Goal: Navigation & Orientation: Find specific page/section

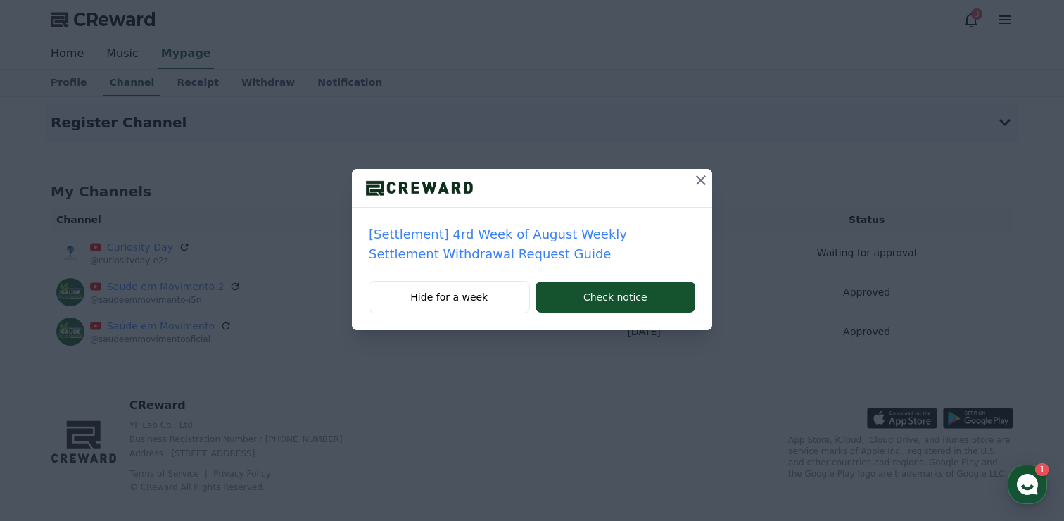
click at [701, 179] on icon at bounding box center [701, 180] width 10 height 10
click at [702, 177] on icon at bounding box center [701, 180] width 17 height 17
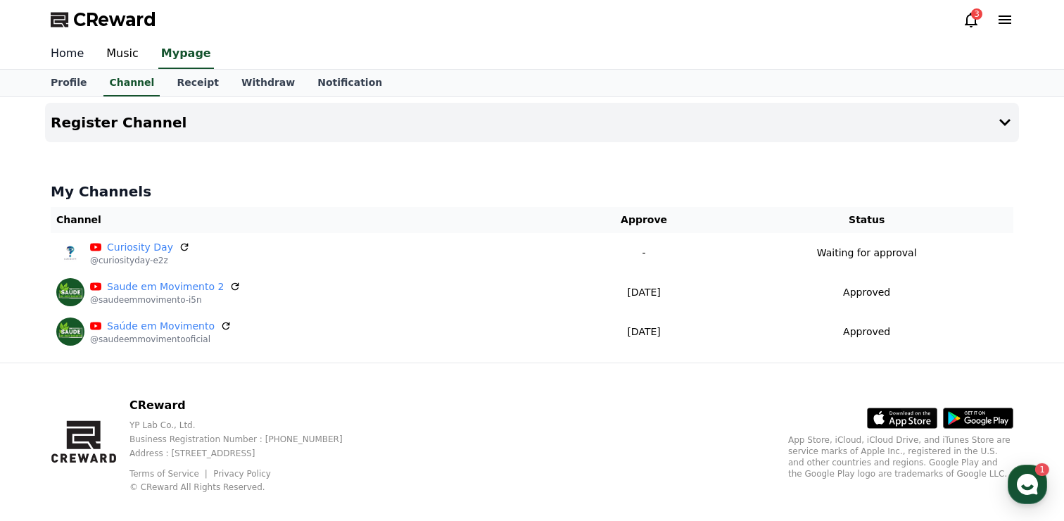
click at [62, 50] on link "Home" at bounding box center [67, 54] width 56 height 30
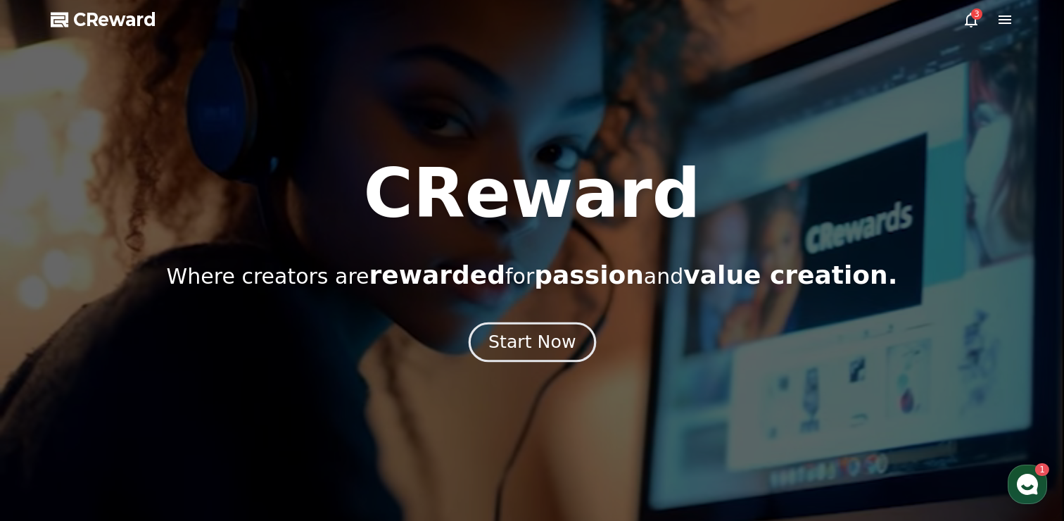
click at [515, 336] on div "Start Now" at bounding box center [532, 342] width 87 height 24
